Goal: Check status: Check status

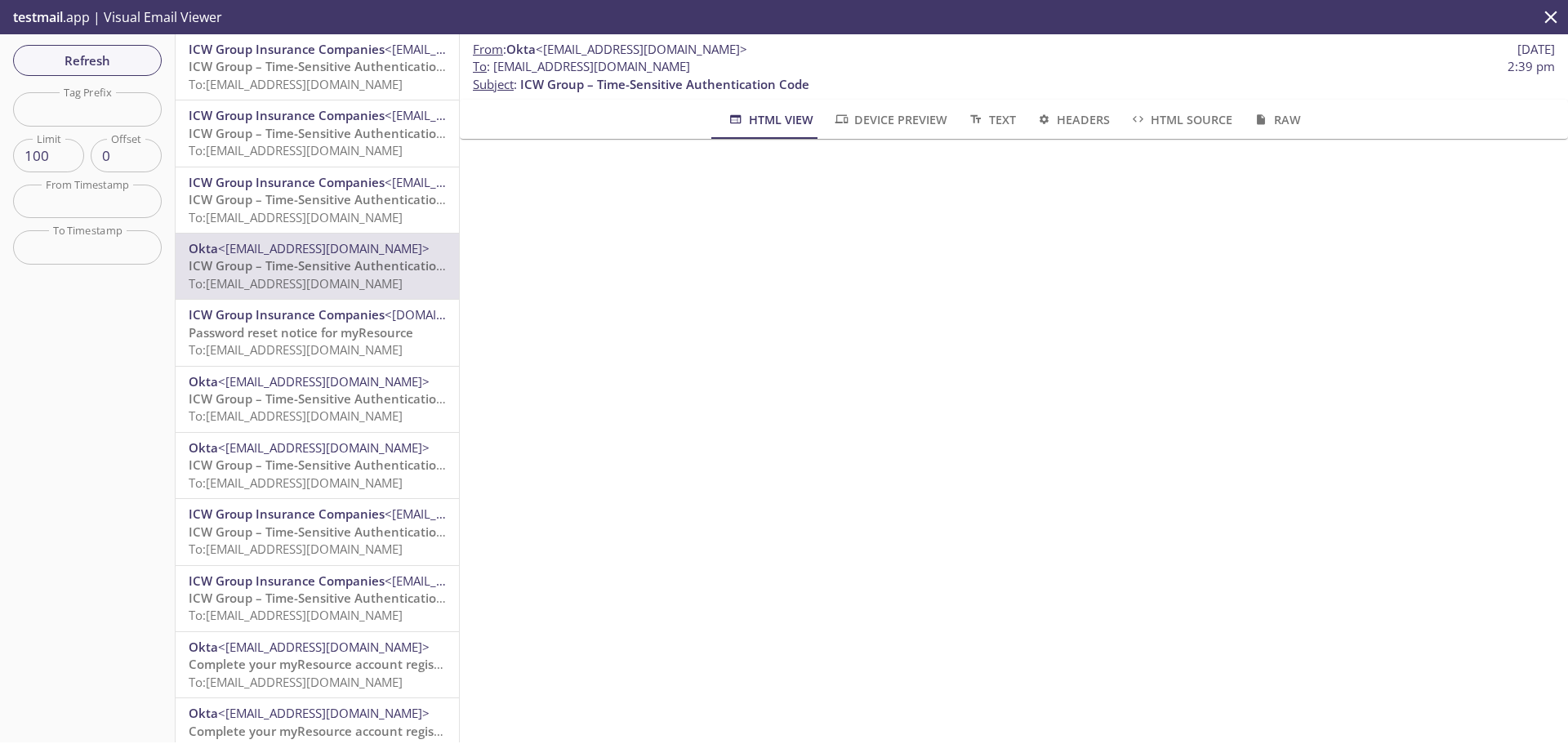
click at [290, 188] on span "ICW Group Insurance Companies" at bounding box center [287, 182] width 196 height 17
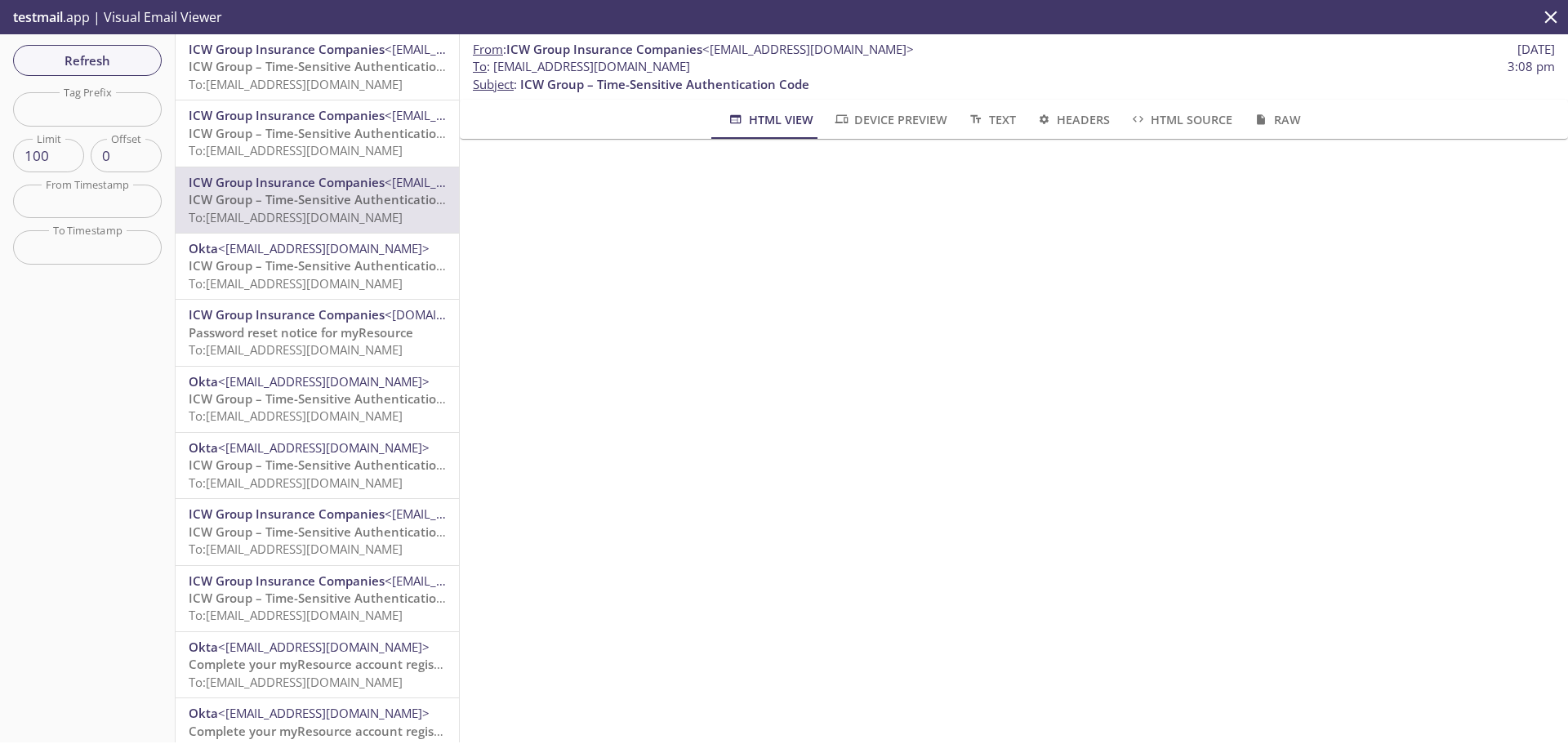
drag, startPoint x: 763, startPoint y: 68, endPoint x: 493, endPoint y: 64, distance: 270.0
click at [493, 64] on span "To : myresource.paradise13stg@inbox.testmail.app 3:08 pm" at bounding box center [1013, 66] width 1082 height 17
copy span "[EMAIL_ADDRESS][DOMAIN_NAME]"
click at [96, 57] on span "Refresh" at bounding box center [87, 60] width 123 height 21
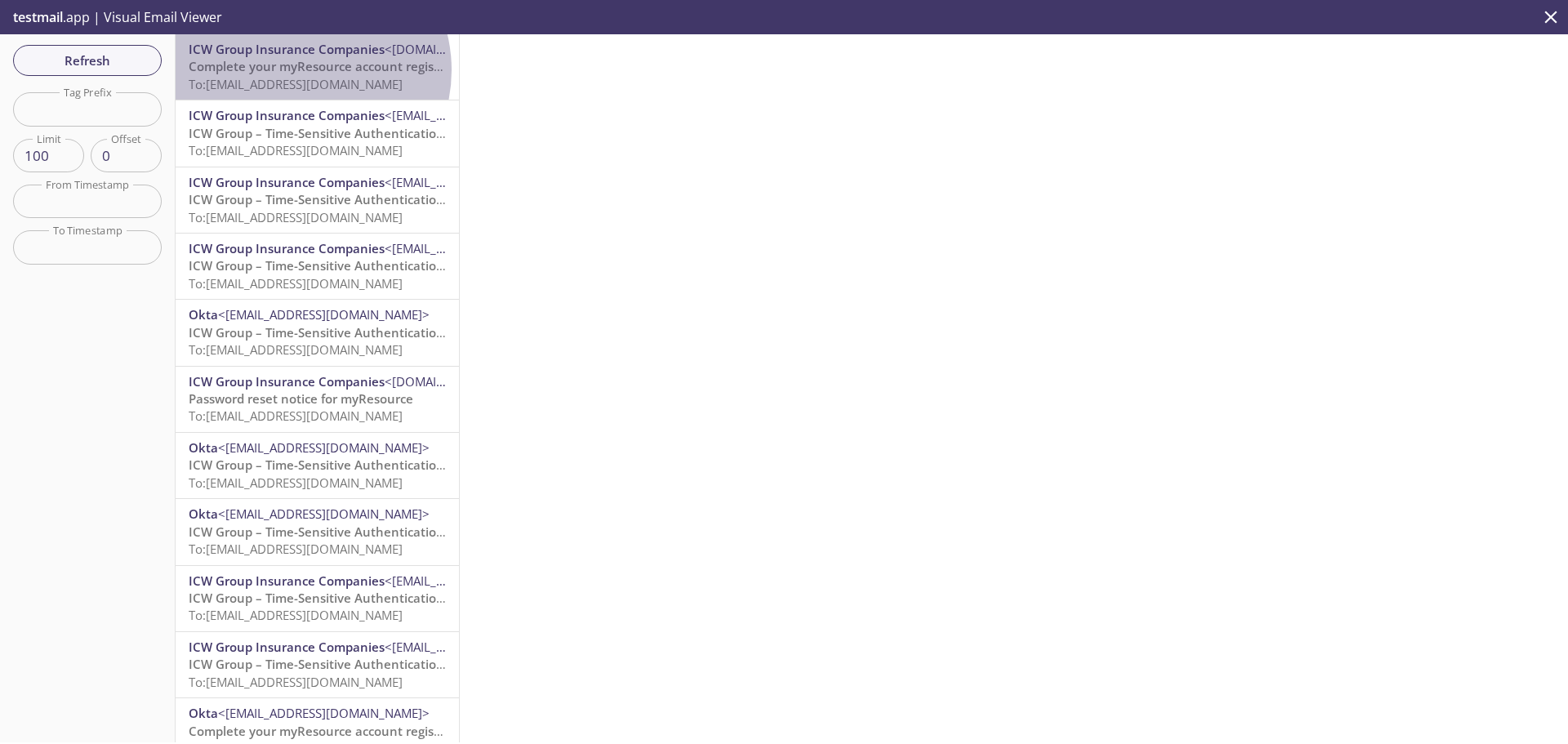
click at [298, 71] on span "Complete your myResource account registration" at bounding box center [332, 66] width 286 height 17
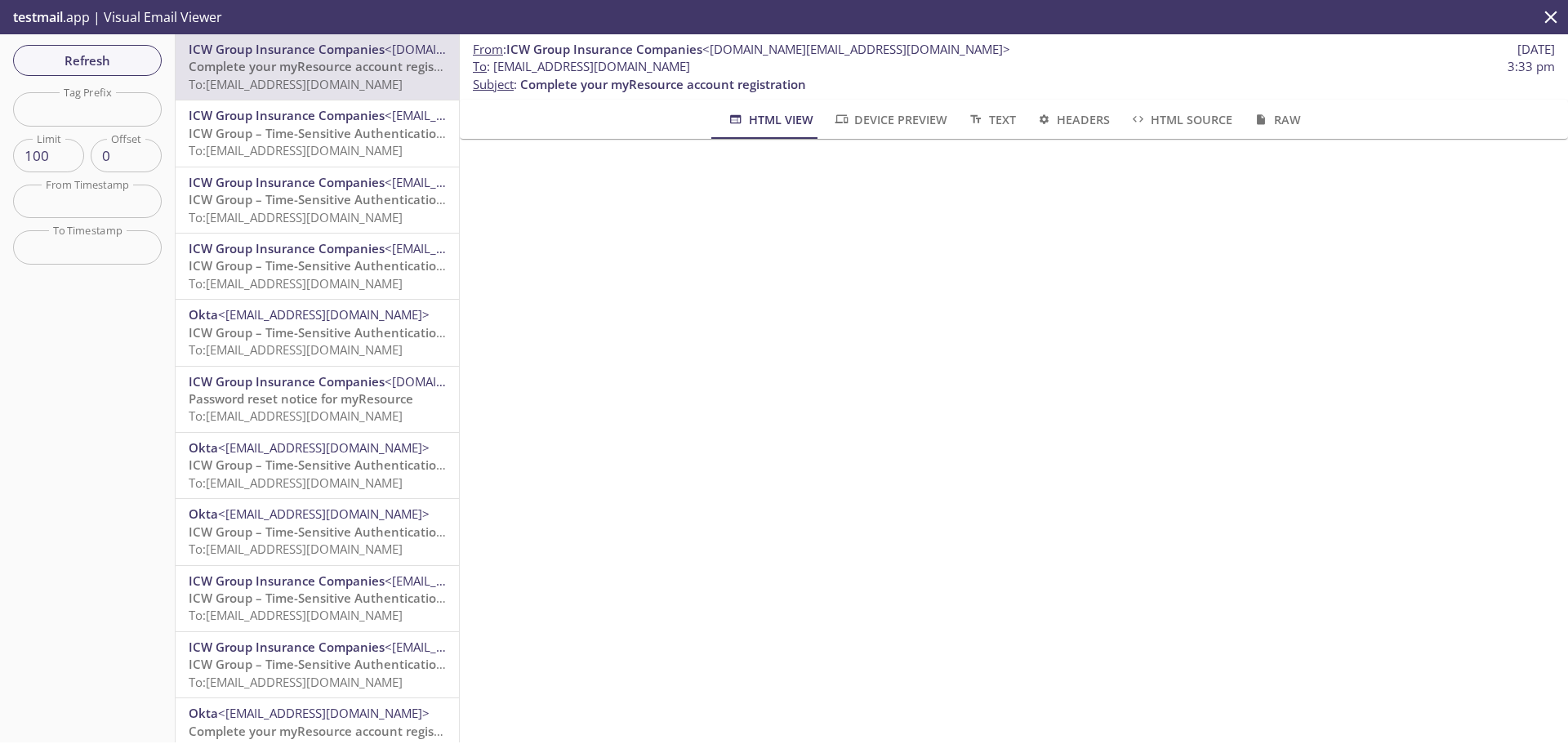
click at [903, 114] on span "Device Preview" at bounding box center [890, 119] width 115 height 20
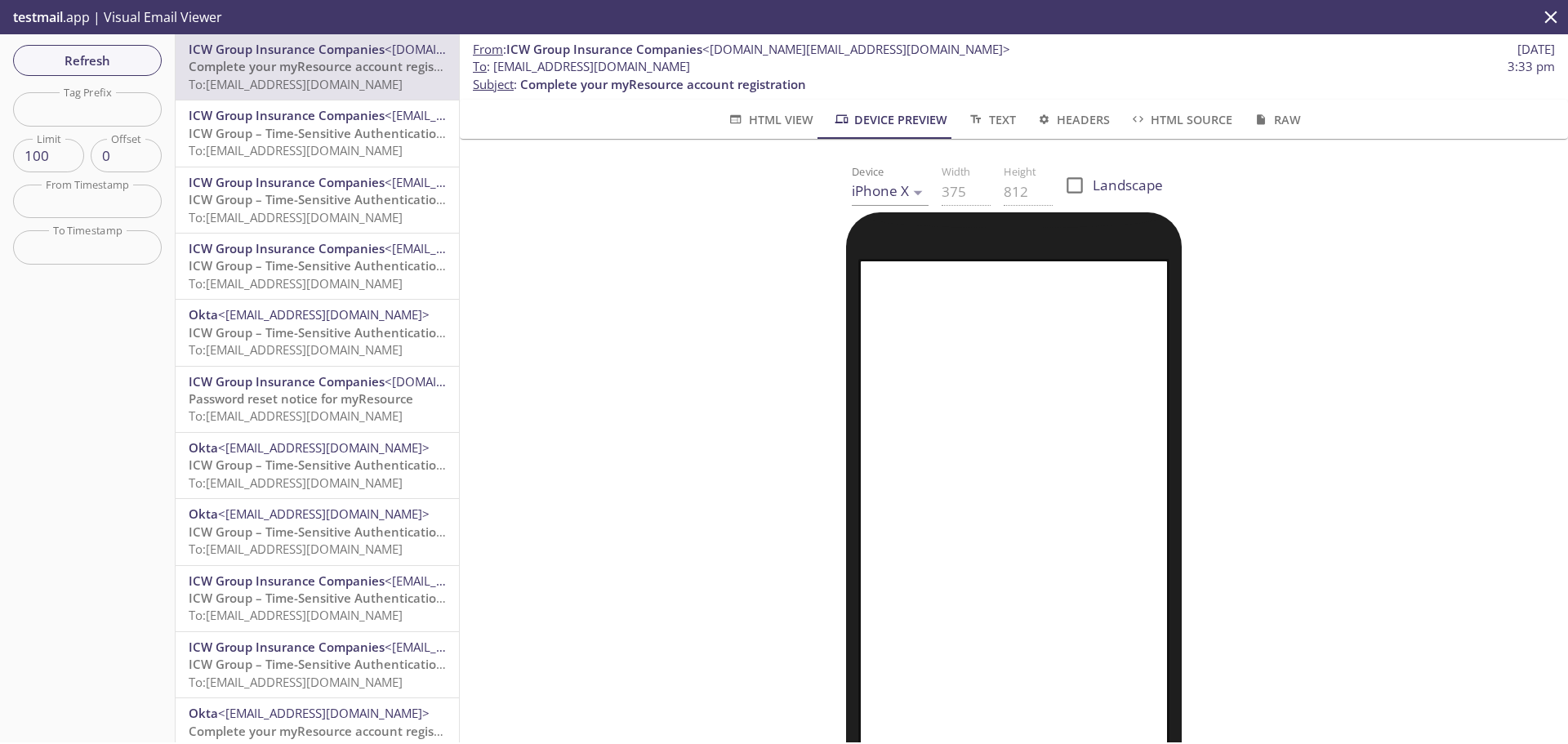
drag, startPoint x: 795, startPoint y: 70, endPoint x: 497, endPoint y: 72, distance: 298.0
click at [497, 72] on span "To : myresource.wednesdaytestkait@inbox.testmail.app 3:33 pm" at bounding box center [1013, 66] width 1082 height 17
copy span "[EMAIL_ADDRESS][DOMAIN_NAME]"
click at [105, 68] on span "Refresh" at bounding box center [87, 60] width 123 height 21
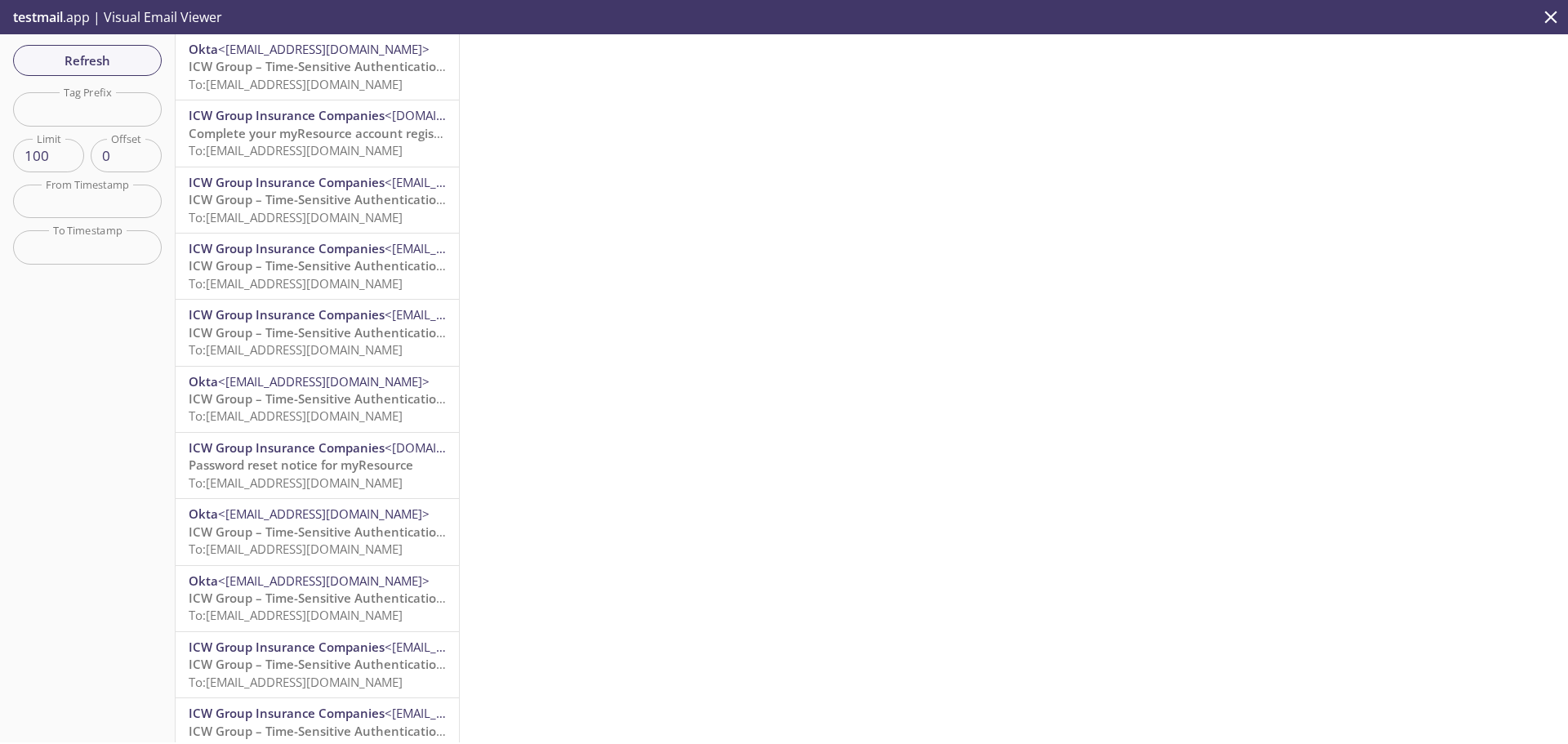
click at [320, 71] on span "ICW Group – Time-Sensitive Authentication Code" at bounding box center [333, 66] width 289 height 17
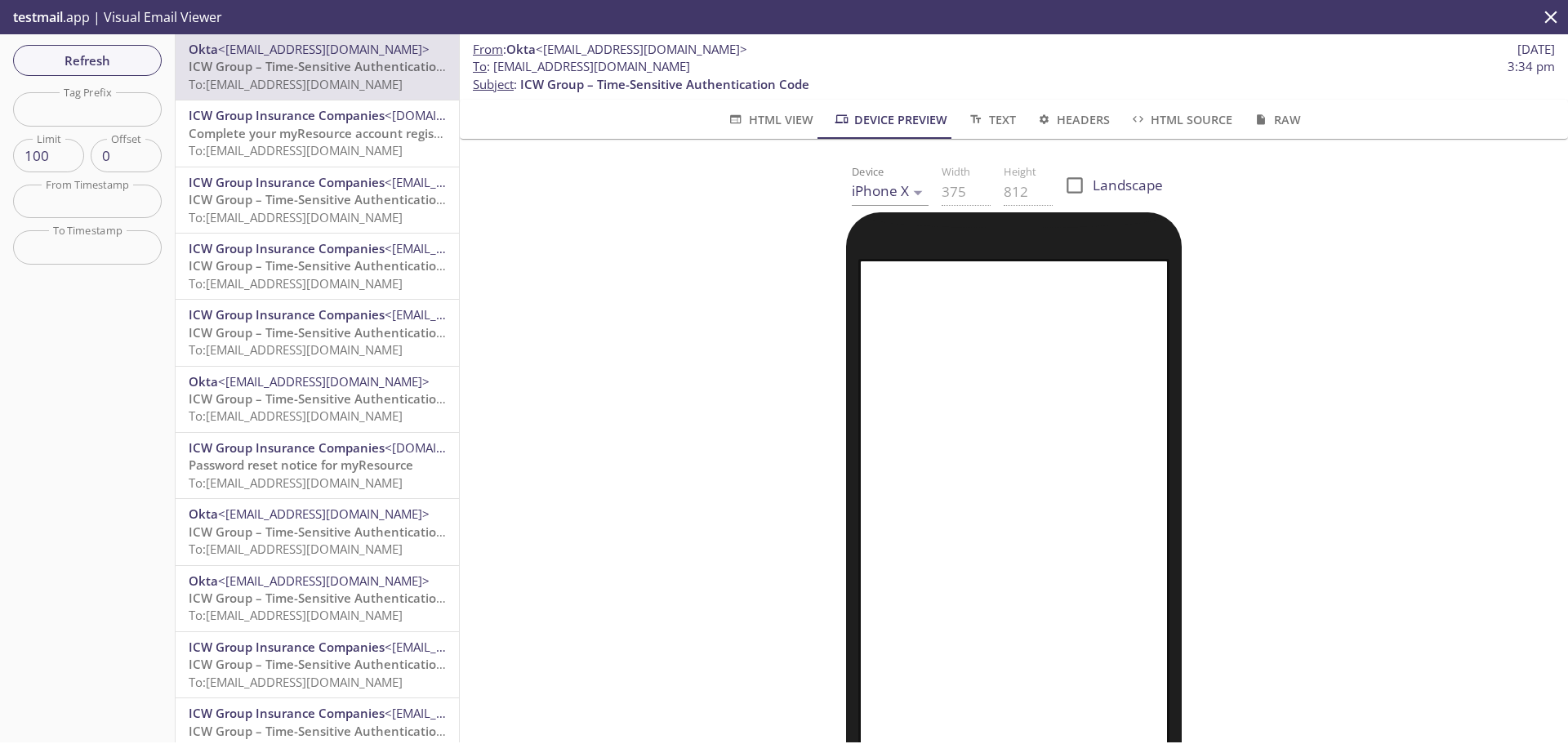
drag, startPoint x: 791, startPoint y: 72, endPoint x: 497, endPoint y: 71, distance: 294.0
click at [497, 71] on span "To : myresource.wednesdaytestkait@inbox.testmail.app 3:34 pm" at bounding box center [1013, 66] width 1082 height 17
copy span "[EMAIL_ADDRESS][DOMAIN_NAME]"
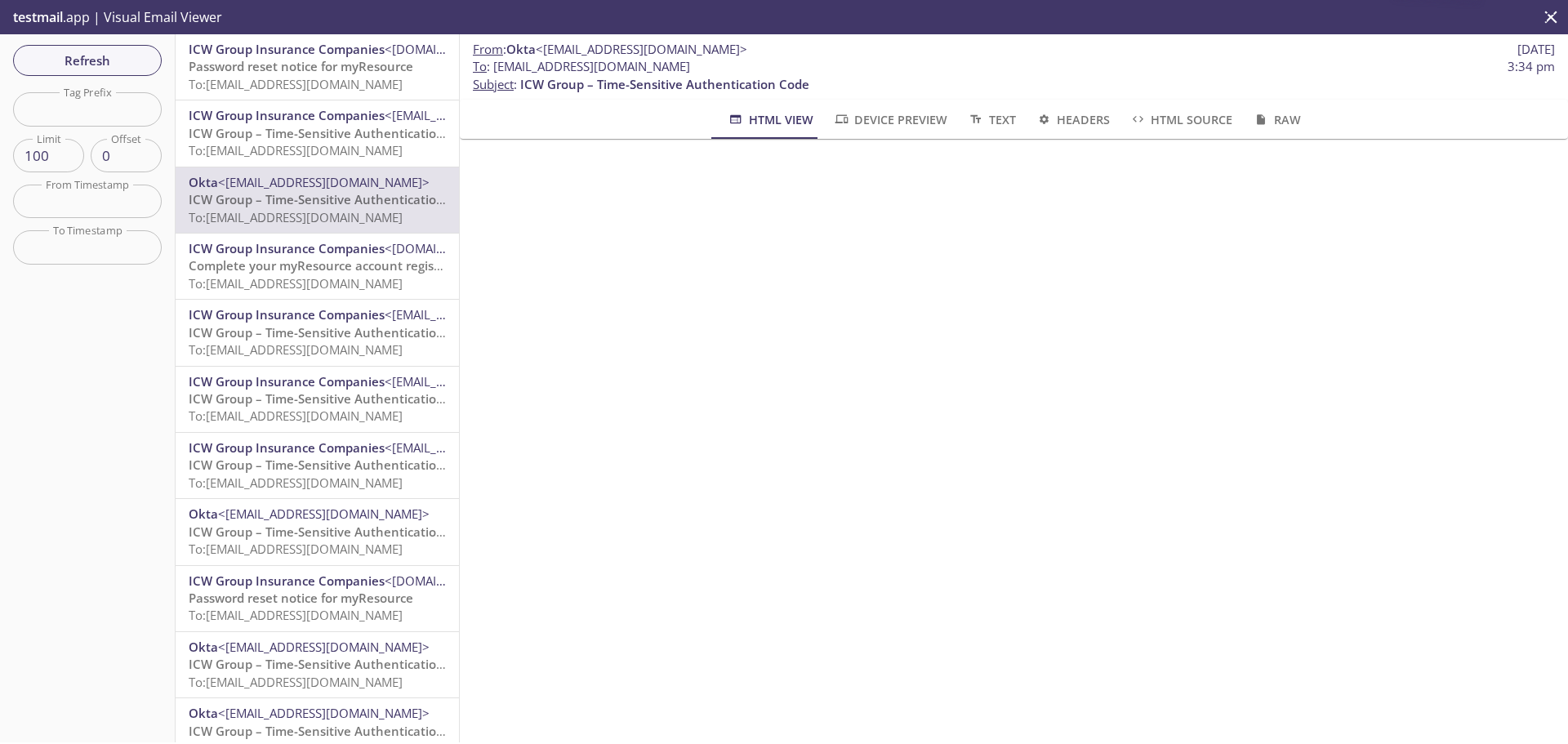
click at [294, 125] on span "ICW Group – Time-Sensitive Authentication Code" at bounding box center [333, 133] width 289 height 17
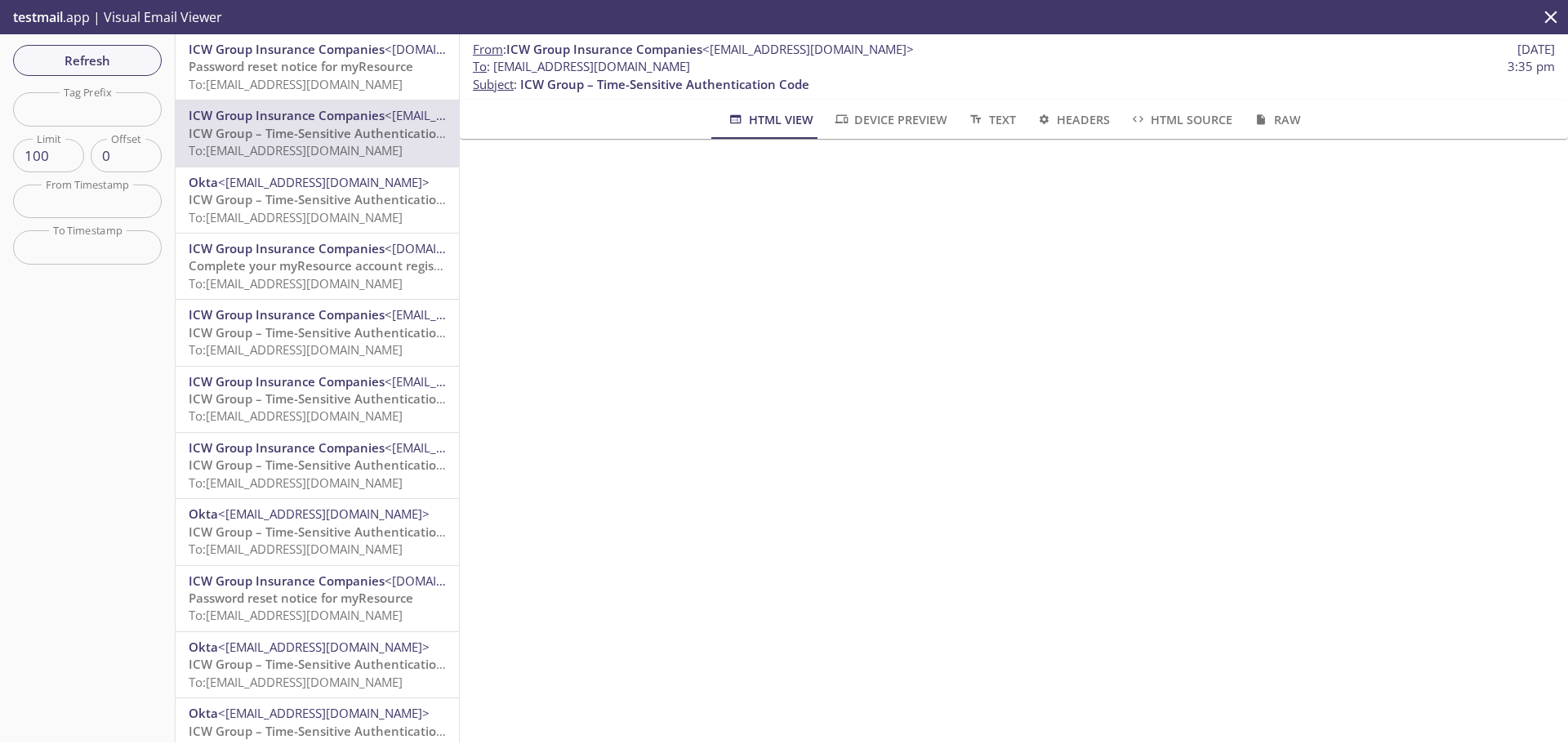
click at [292, 87] on span "To: [EMAIL_ADDRESS][DOMAIN_NAME]" at bounding box center [295, 84] width 214 height 17
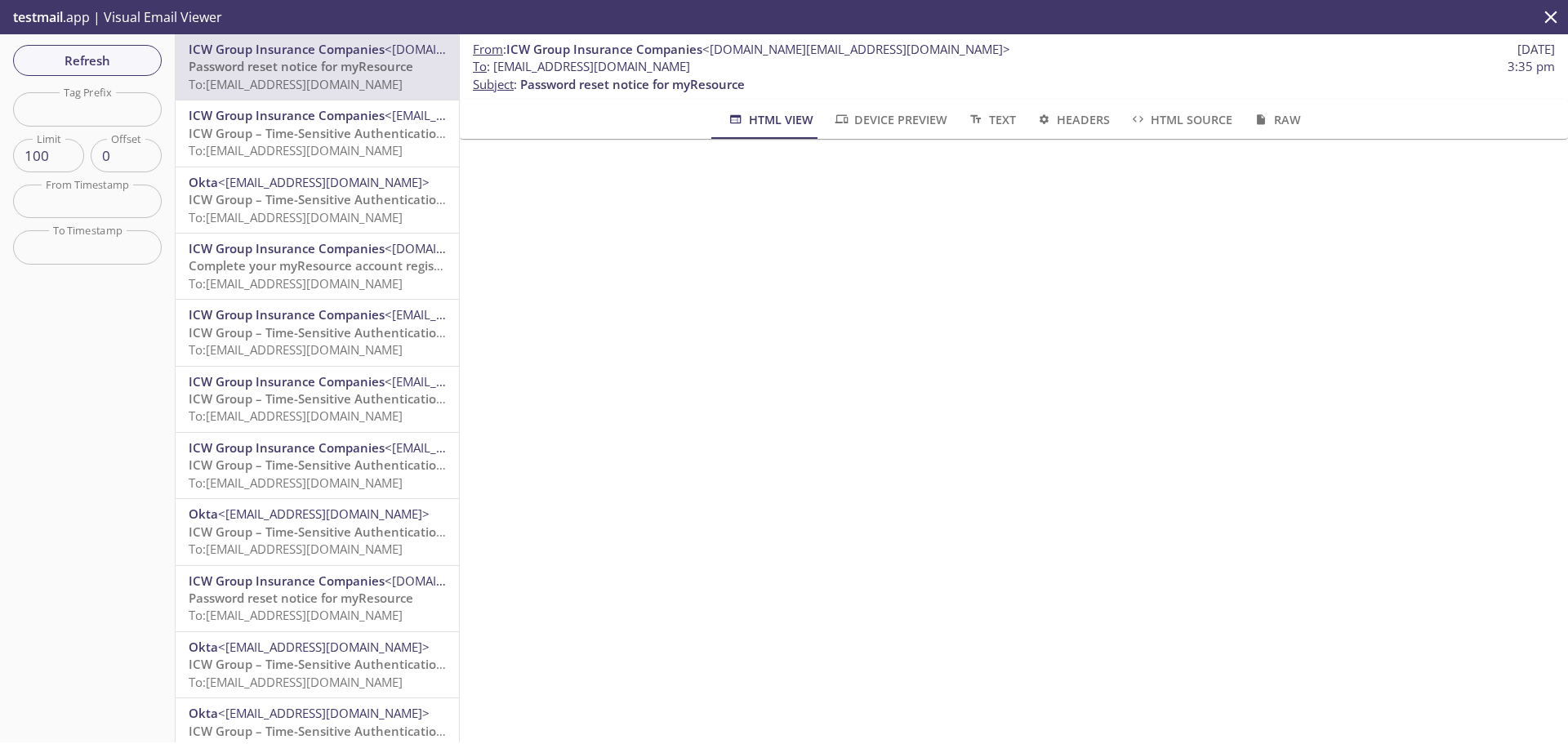
click at [890, 109] on span "Device Preview" at bounding box center [890, 119] width 115 height 20
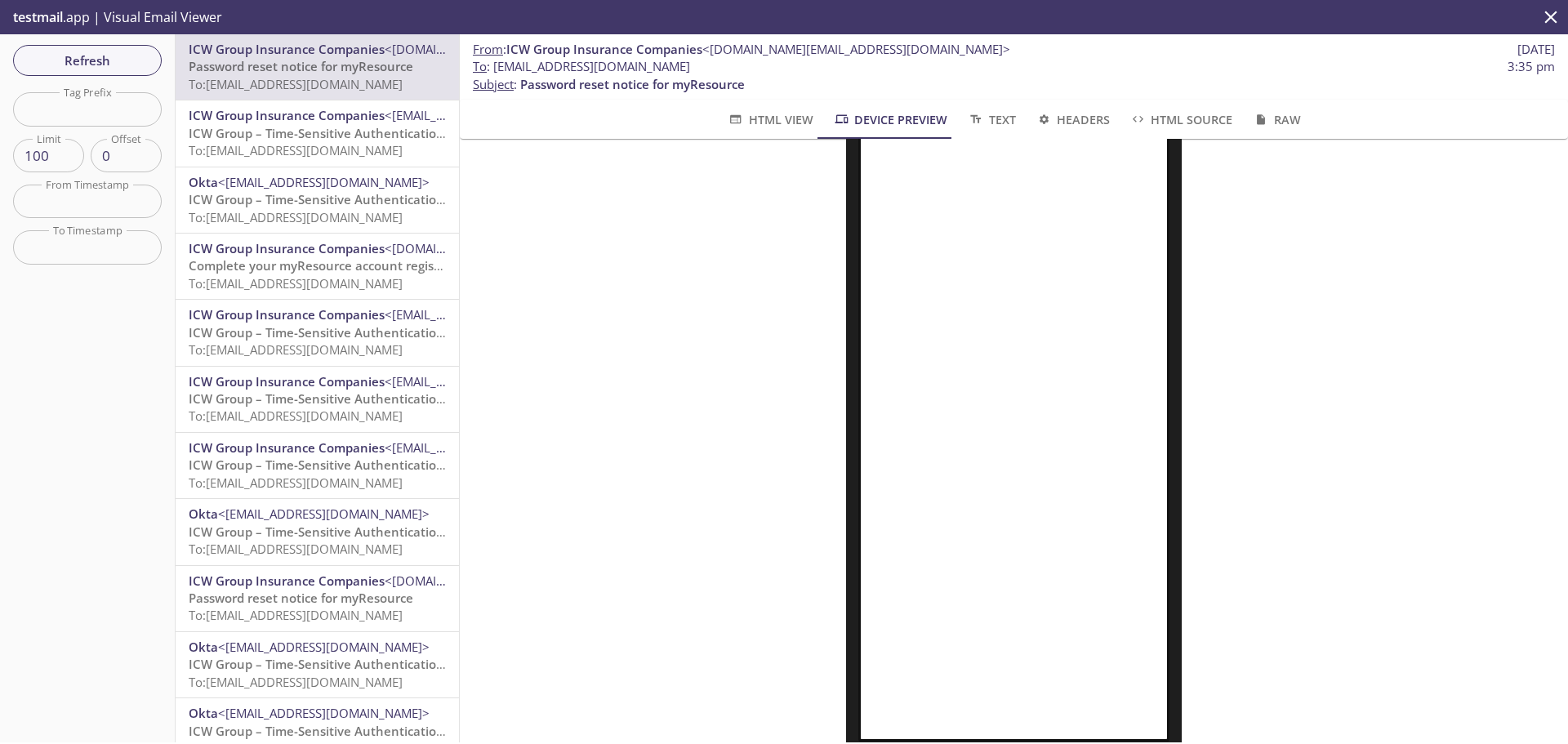
scroll to position [173, 0]
click at [94, 67] on span "Refresh" at bounding box center [87, 60] width 123 height 21
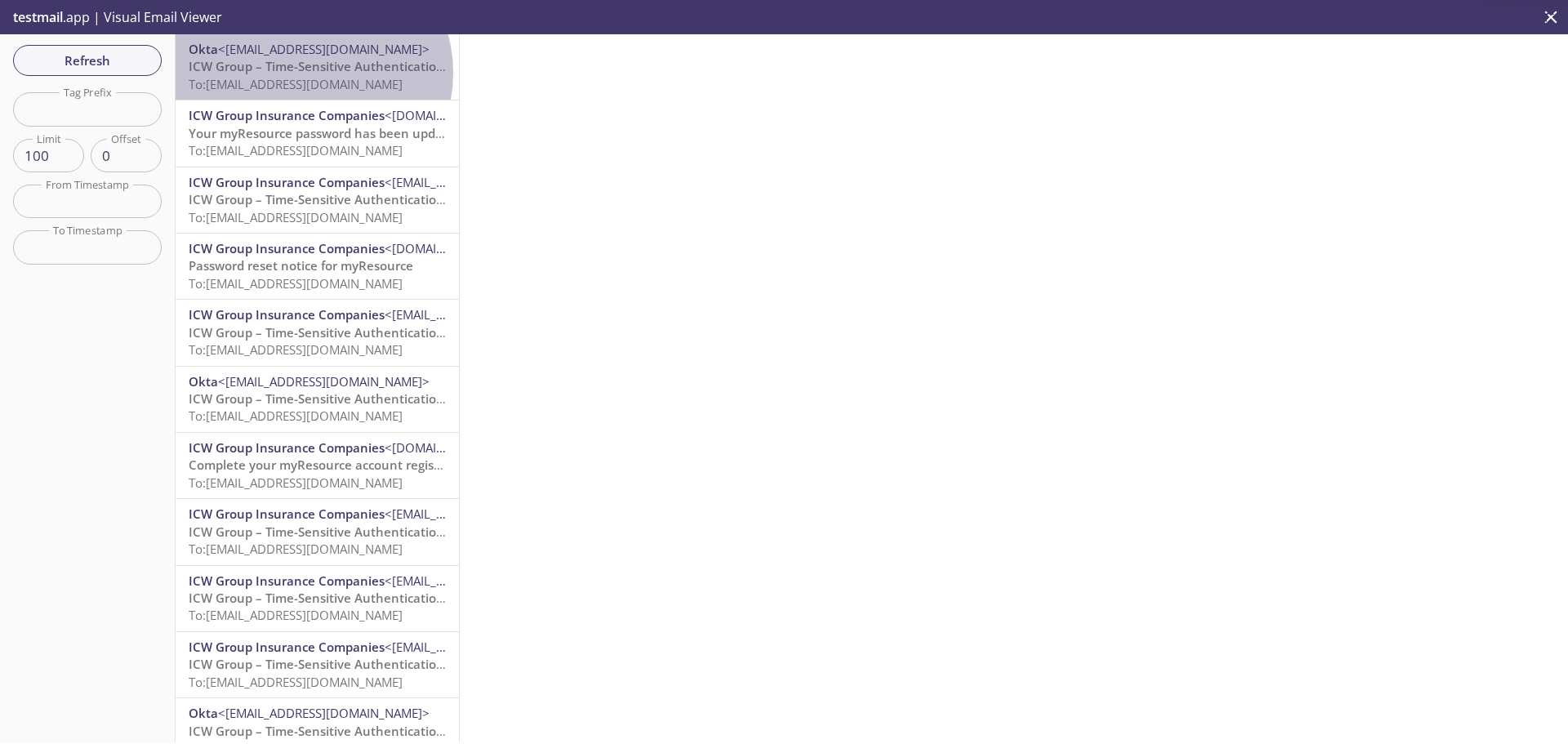
click at [311, 72] on span "ICW Group – Time-Sensitive Authentication Code" at bounding box center [333, 66] width 289 height 17
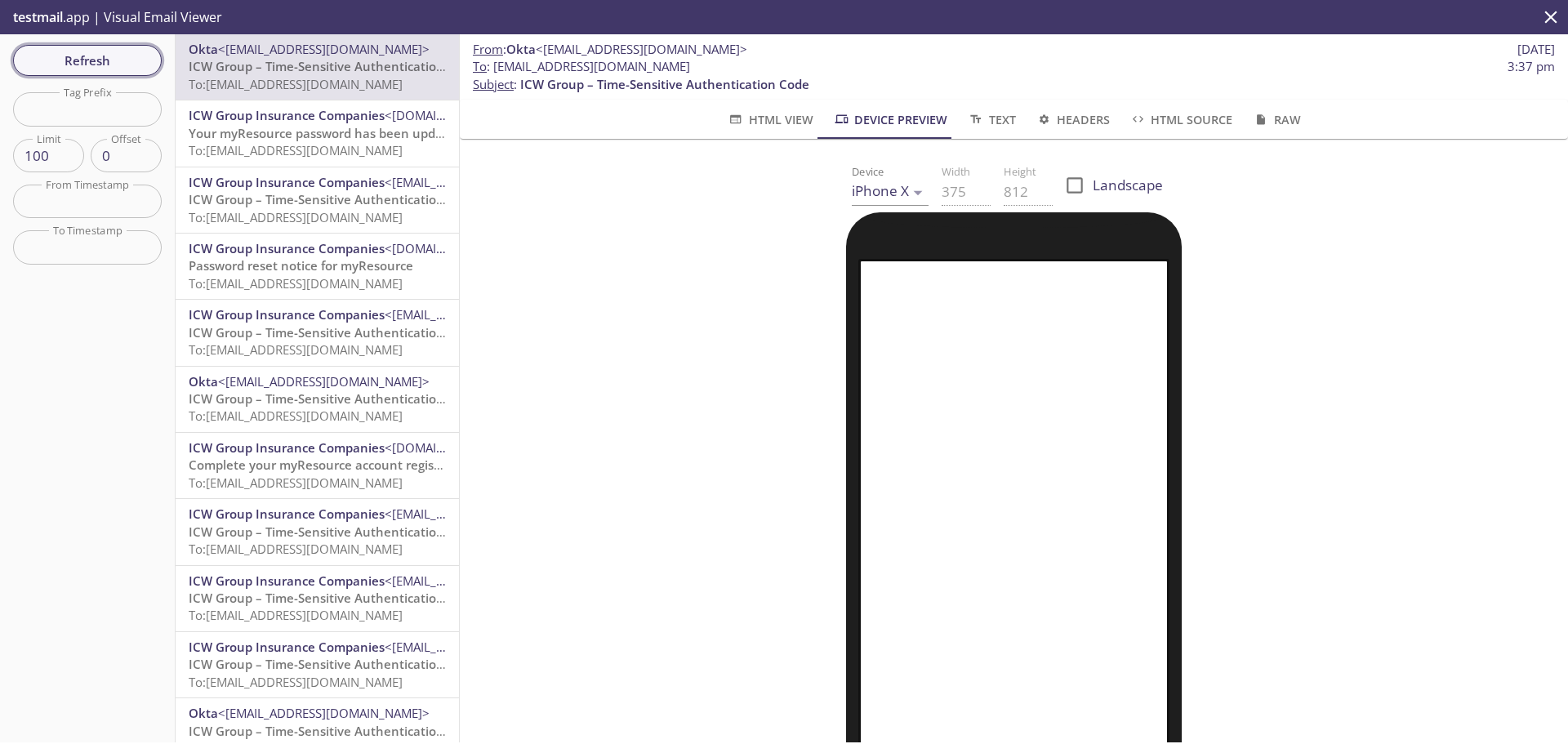
click at [100, 60] on span "Refresh" at bounding box center [87, 60] width 123 height 21
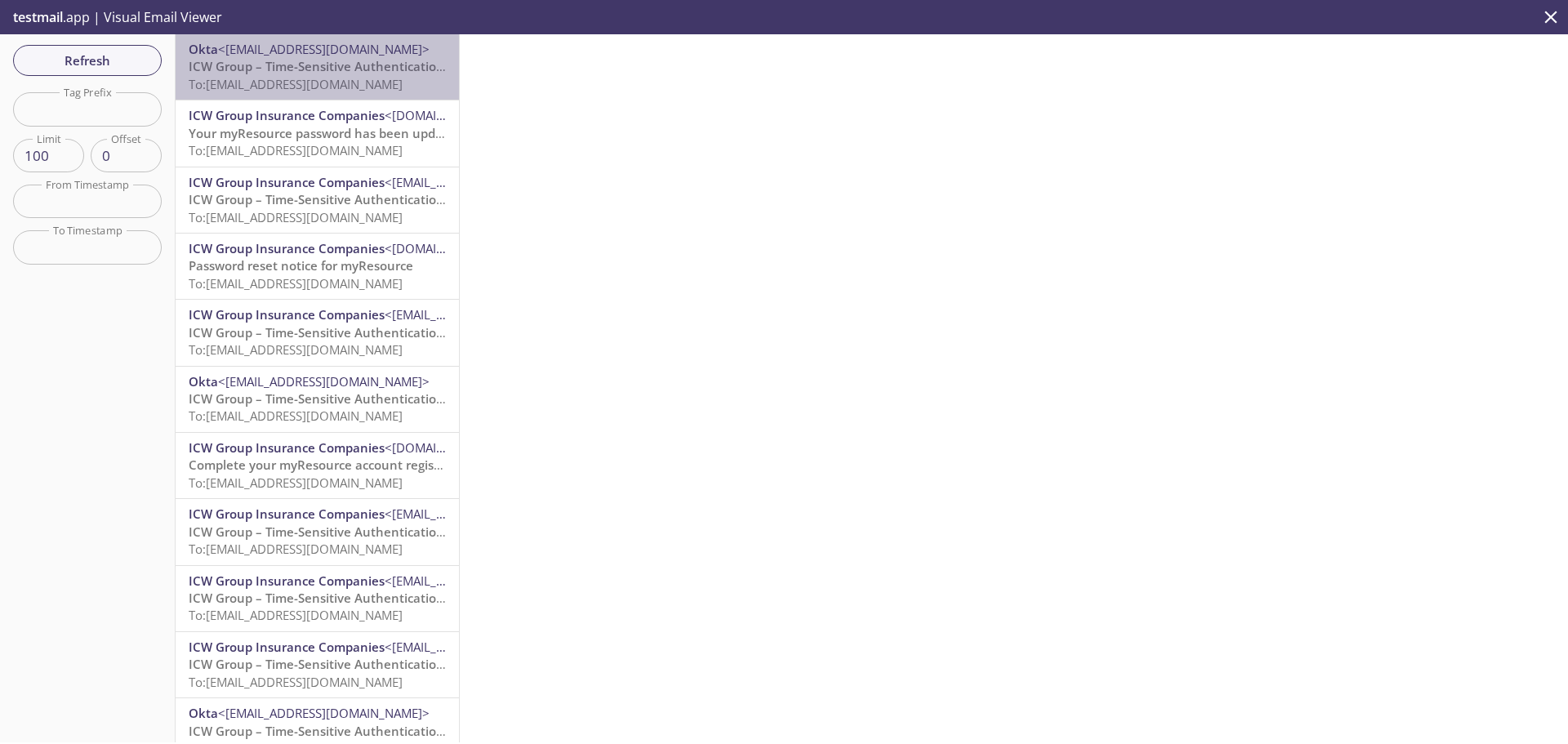
click at [329, 71] on span "ICW Group – Time-Sensitive Authentication Code" at bounding box center [333, 66] width 289 height 17
